Goal: Find specific page/section: Find specific page/section

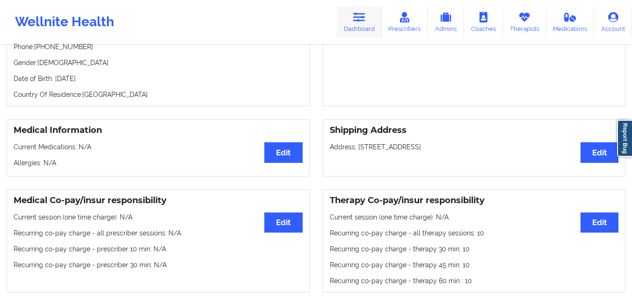
click at [352, 23] on link "Dashboard" at bounding box center [359, 22] width 45 height 31
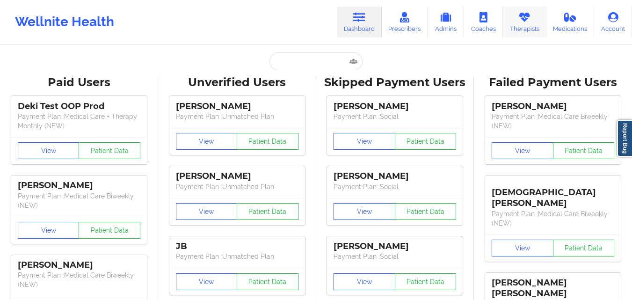
click at [520, 24] on link "Therapists" at bounding box center [525, 22] width 44 height 31
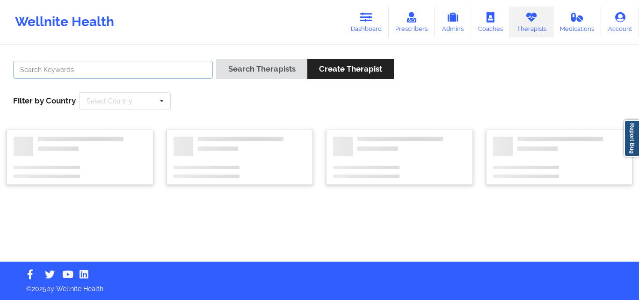
click at [169, 69] on input "text" at bounding box center [113, 70] width 200 height 18
paste input "[PERSON_NAME]"
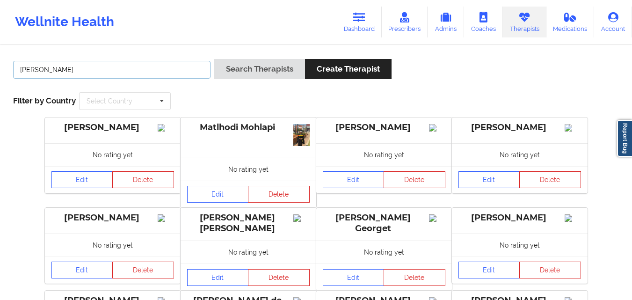
click at [214, 59] on button "Search Therapists" at bounding box center [259, 69] width 91 height 20
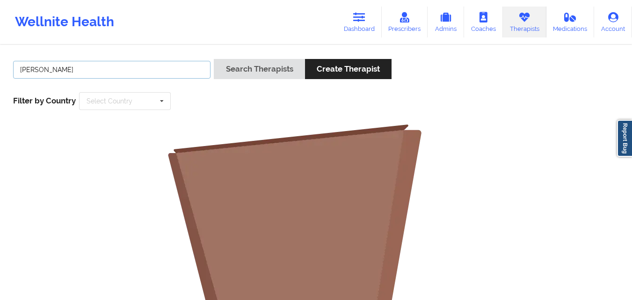
click at [127, 65] on input "[PERSON_NAME]" at bounding box center [112, 70] width 198 height 18
click at [121, 69] on input "[PERSON_NAME]" at bounding box center [112, 70] width 198 height 18
click at [214, 59] on button "Search Therapists" at bounding box center [259, 69] width 91 height 20
type input "[PERSON_NAME]"
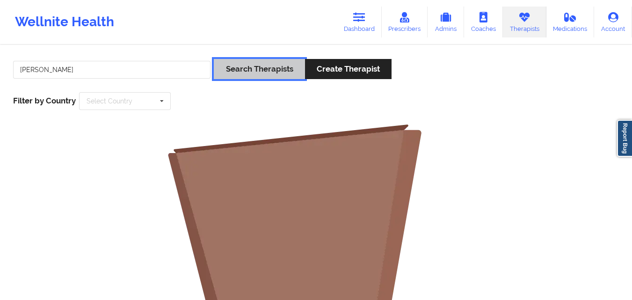
click at [242, 66] on button "Search Therapists" at bounding box center [259, 69] width 91 height 20
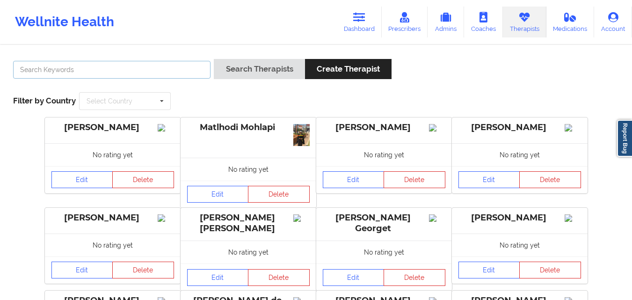
click at [122, 73] on input "text" at bounding box center [112, 70] width 198 height 18
paste input "[PERSON_NAME]"
click at [214, 59] on button "Search Therapists" at bounding box center [259, 69] width 91 height 20
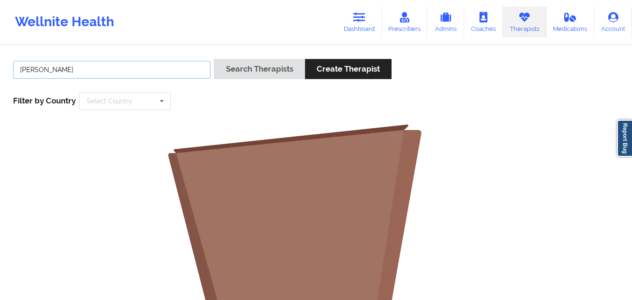
click at [21, 68] on input "[PERSON_NAME]" at bounding box center [112, 70] width 198 height 18
type input "[PERSON_NAME]"
click at [214, 59] on button "Search Therapists" at bounding box center [259, 69] width 91 height 20
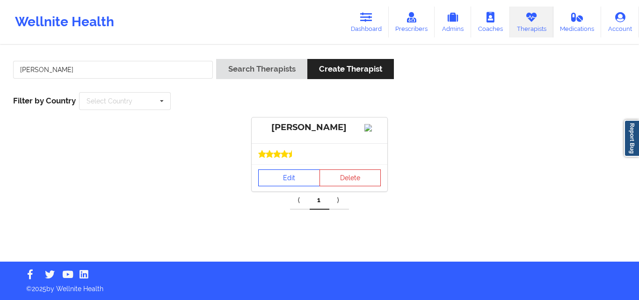
click at [293, 183] on link "Edit" at bounding box center [289, 177] width 62 height 17
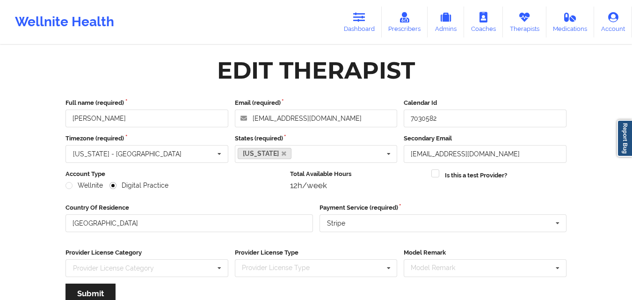
scroll to position [120, 0]
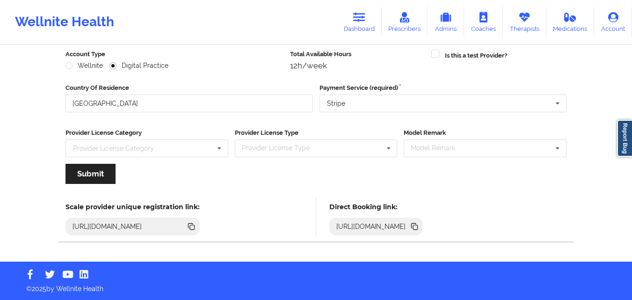
click at [418, 227] on icon at bounding box center [415, 227] width 5 height 5
